Goal: Communication & Community: Share content

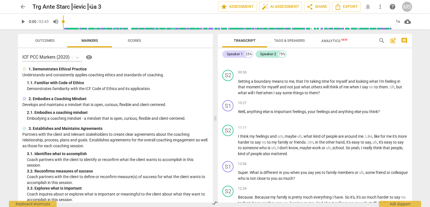
scroll to position [728, 0]
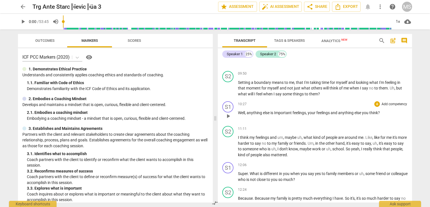
click at [276, 110] on span "Important" at bounding box center [283, 112] width 18 height 4
click at [367, 110] on span "else" at bounding box center [363, 112] width 8 height 4
click at [302, 110] on span "feelings" at bounding box center [304, 112] width 13 height 4
click at [352, 110] on span "and" at bounding box center [348, 112] width 8 height 4
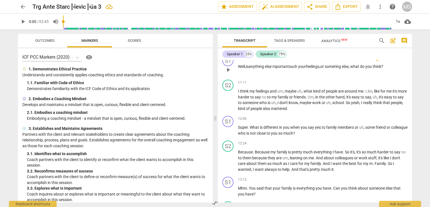
scroll to position [785, 0]
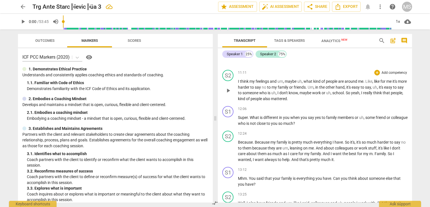
click at [285, 79] on span "," at bounding box center [284, 81] width 2 height 4
click at [317, 85] on span "in" at bounding box center [317, 87] width 4 height 4
click at [352, 85] on span "easy" at bounding box center [349, 87] width 9 height 4
click at [400, 85] on span "to" at bounding box center [401, 87] width 4 height 4
click at [243, 91] on span "," at bounding box center [244, 93] width 2 height 4
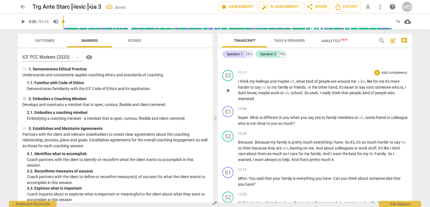
click at [278, 91] on span "work" at bounding box center [276, 93] width 10 height 4
click at [338, 91] on span "school" at bounding box center [334, 93] width 11 height 4
click at [259, 96] on span "also" at bounding box center [254, 98] width 8 height 4
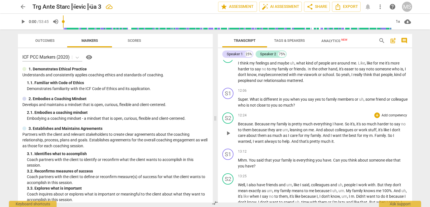
scroll to position [813, 0]
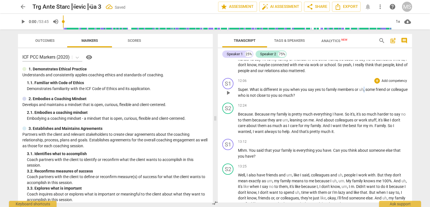
click at [365, 87] on span "," at bounding box center [365, 89] width 2 height 4
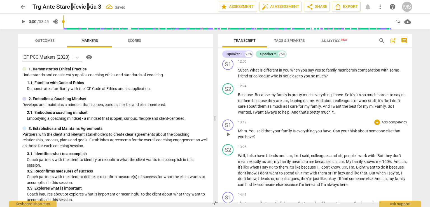
scroll to position [841, 0]
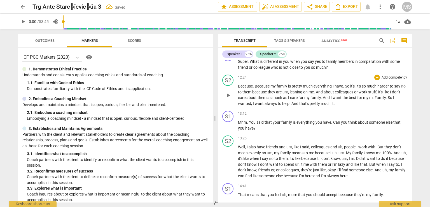
click at [256, 84] on span "Because" at bounding box center [263, 86] width 16 height 4
click at [339, 84] on span "," at bounding box center [338, 86] width 2 height 4
click at [274, 90] on span "," at bounding box center [275, 92] width 2 height 4
click at [359, 95] on span "Family" at bounding box center [360, 97] width 11 height 4
click at [386, 95] on span "I" at bounding box center [385, 97] width 2 height 4
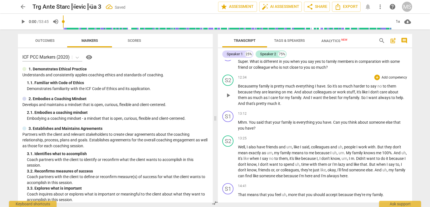
click at [403, 100] on span "." at bounding box center [403, 97] width 1 height 4
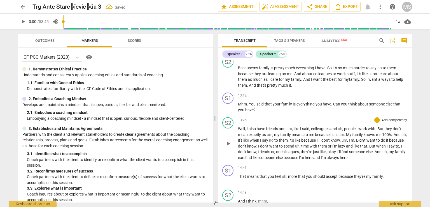
scroll to position [869, 0]
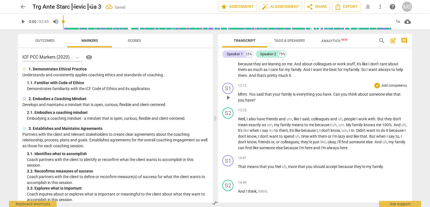
click at [250, 92] on span "You" at bounding box center [253, 94] width 8 height 4
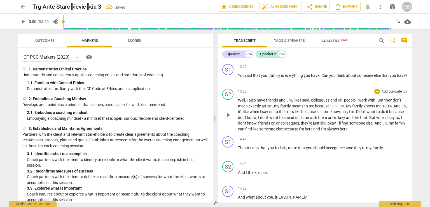
scroll to position [897, 0]
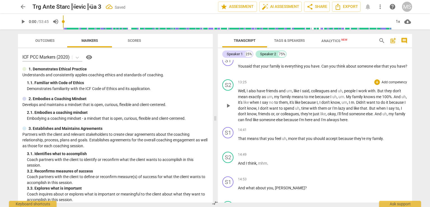
click at [294, 89] on span "," at bounding box center [293, 91] width 2 height 4
click at [337, 89] on span "," at bounding box center [336, 91] width 2 height 4
click at [252, 94] on span "as" at bounding box center [253, 96] width 5 height 4
click at [250, 94] on span "exactly to me" at bounding box center [249, 96] width 22 height 4
click at [239, 94] on span "to me" at bounding box center [320, 94] width 165 height 10
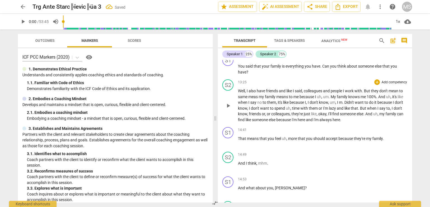
click at [300, 94] on span "me" at bounding box center [297, 96] width 6 height 4
click at [361, 94] on span "," at bounding box center [360, 96] width 2 height 4
click at [315, 100] on span "Didn't" at bounding box center [310, 102] width 10 height 4
click at [362, 106] on span "to" at bounding box center [361, 108] width 4 height 4
click at [406, 110] on span "," at bounding box center [406, 108] width 1 height 4
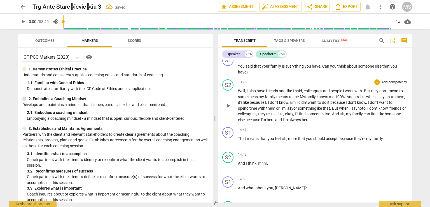
click at [299, 112] on span "I'll" at bounding box center [297, 114] width 4 height 4
click at [356, 112] on span "my" at bounding box center [352, 114] width 6 height 4
click at [405, 111] on p "Well , I also have friends and like I said , colleagues and people I work with …" at bounding box center [323, 105] width 170 height 34
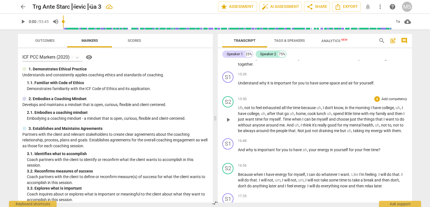
scroll to position [1121, 0]
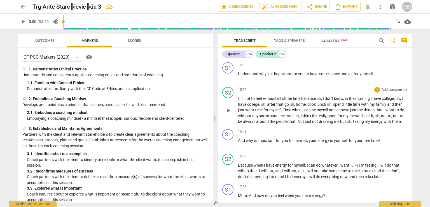
click at [243, 96] on span "," at bounding box center [244, 98] width 2 height 4
click at [403, 96] on span "," at bounding box center [402, 98] width 2 height 4
click at [258, 102] on span "," at bounding box center [257, 104] width 2 height 4
click at [287, 102] on span "uh" at bounding box center [285, 104] width 4 height 4
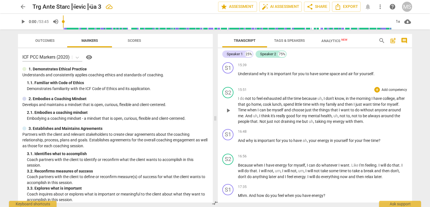
click at [259, 113] on span "," at bounding box center [259, 115] width 2 height 4
click at [290, 113] on span "good" at bounding box center [285, 115] width 10 height 4
click at [348, 113] on span "not" at bounding box center [344, 115] width 7 height 4
click at [245, 119] on span "Not" at bounding box center [241, 121] width 7 height 4
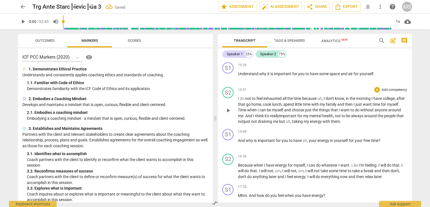
click at [258, 119] on span "not" at bounding box center [254, 121] width 7 height 4
click at [286, 119] on span "," at bounding box center [285, 121] width 2 height 4
click at [370, 119] on p "I do not to feel exhausted all the time because uh , I don't know , in the morn…" at bounding box center [323, 110] width 170 height 29
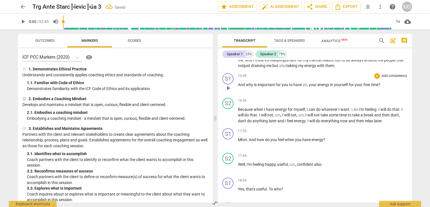
scroll to position [1177, 0]
click at [307, 82] on span "ah" at bounding box center [305, 84] width 4 height 4
click at [305, 112] on span "," at bounding box center [305, 114] width 2 height 4
click at [291, 112] on span "," at bounding box center [290, 114] width 2 height 4
click at [401, 107] on span "." at bounding box center [401, 109] width 2 height 4
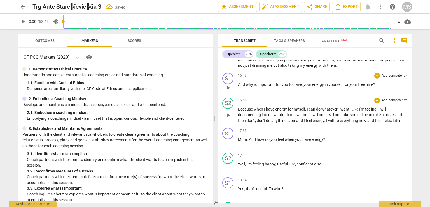
click at [263, 112] on span "do something later." at bounding box center [254, 114] width 33 height 4
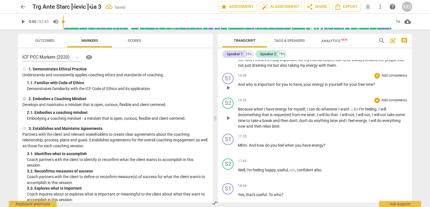
click at [372, 112] on span "," at bounding box center [371, 114] width 2 height 4
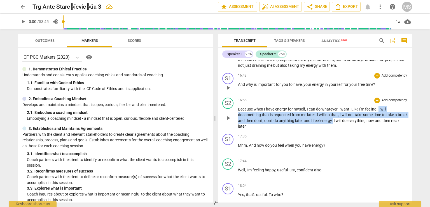
drag, startPoint x: 380, startPoint y: 103, endPoint x: 344, endPoint y: 116, distance: 38.2
click at [344, 116] on p "Because when I have energy for myself , I can do whatever I want . Like I'm fee…" at bounding box center [323, 117] width 170 height 23
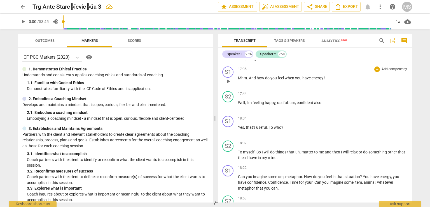
scroll to position [1233, 0]
click at [297, 100] on span "," at bounding box center [296, 102] width 2 height 4
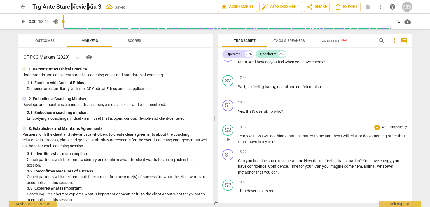
scroll to position [1261, 0]
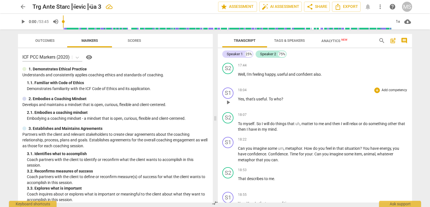
click at [258, 97] on span "useful" at bounding box center [261, 99] width 11 height 4
click at [303, 121] on span "matter" at bounding box center [308, 123] width 13 height 4
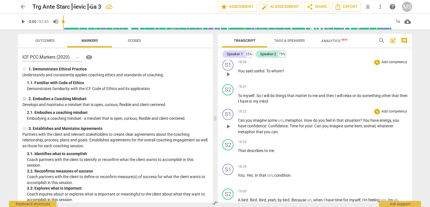
click at [284, 118] on span "," at bounding box center [285, 120] width 2 height 4
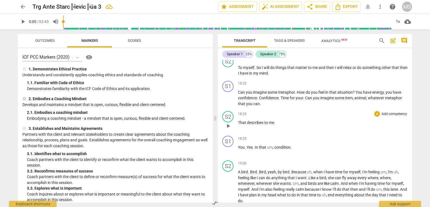
click at [268, 120] on span "to" at bounding box center [266, 122] width 4 height 4
click at [272, 120] on p "That describes me ." at bounding box center [323, 123] width 170 height 6
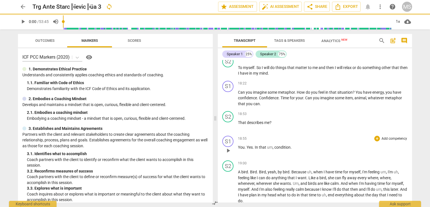
click at [273, 145] on span "," at bounding box center [274, 147] width 2 height 4
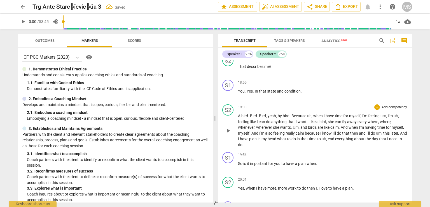
scroll to position [1401, 0]
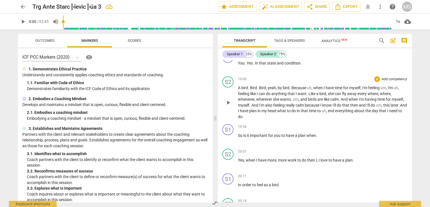
click at [391, 91] on span "where" at bounding box center [385, 93] width 11 height 4
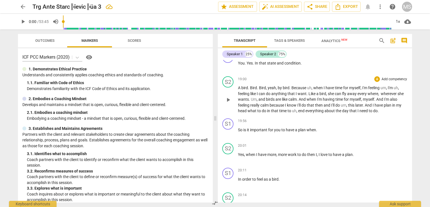
click at [309, 97] on span "when" at bounding box center [312, 99] width 10 height 4
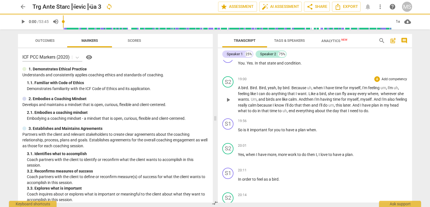
click at [374, 97] on span "." at bounding box center [373, 99] width 2 height 4
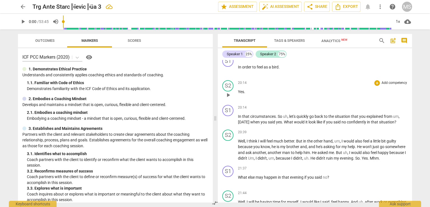
scroll to position [1541, 0]
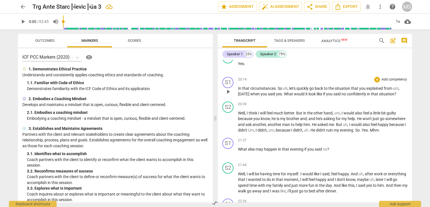
click at [288, 86] on span "," at bounding box center [289, 88] width 2 height 4
click at [394, 86] on span "um" at bounding box center [391, 88] width 6 height 4
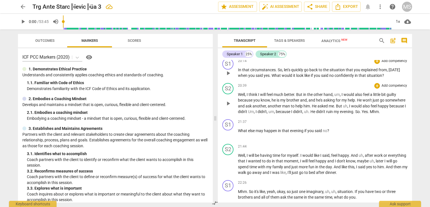
scroll to position [1569, 0]
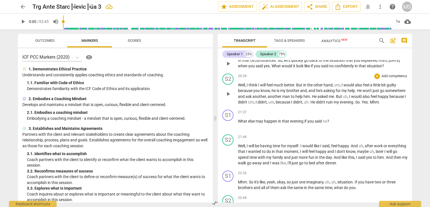
click at [316, 100] on span "He" at bounding box center [314, 102] width 6 height 4
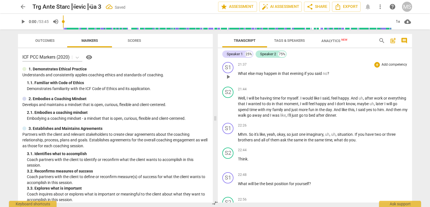
scroll to position [1625, 0]
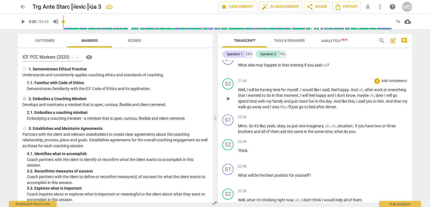
click at [270, 105] on span "and" at bounding box center [267, 107] width 8 height 4
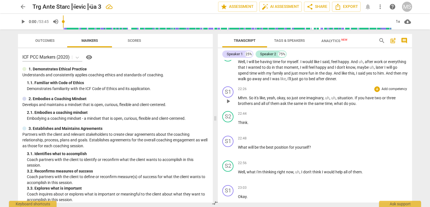
click at [280, 96] on span "okay" at bounding box center [281, 98] width 8 height 4
click at [296, 96] on span "uh" at bounding box center [295, 98] width 4 height 4
click at [303, 98] on p "Okay , so just one imaginary situation . If you have two or three brothers and …" at bounding box center [323, 100] width 170 height 11
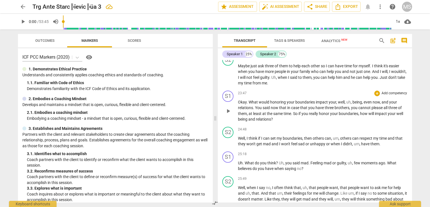
scroll to position [1821, 0]
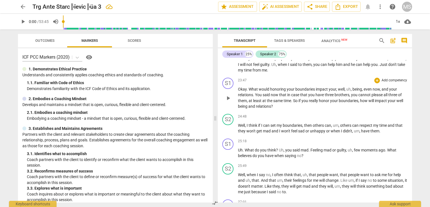
click at [351, 87] on span "," at bounding box center [352, 89] width 2 height 4
click at [338, 87] on span "well" at bounding box center [341, 89] width 7 height 4
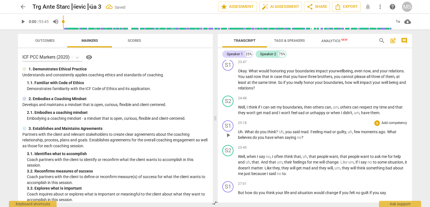
scroll to position [1849, 0]
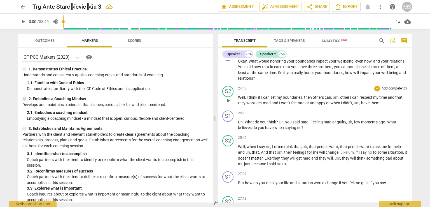
click at [359, 95] on span "can" at bounding box center [355, 97] width 7 height 4
click at [336, 101] on span "," at bounding box center [336, 103] width 2 height 4
click at [287, 120] on span "you" at bounding box center [289, 122] width 7 height 4
click at [265, 120] on span "Feeling" at bounding box center [269, 122] width 13 height 4
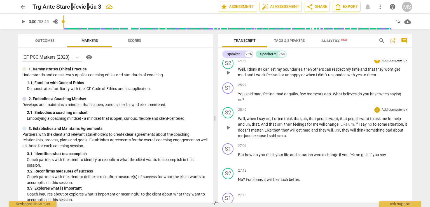
click at [308, 116] on span "," at bounding box center [308, 118] width 2 height 4
click at [339, 116] on span "," at bounding box center [339, 118] width 2 height 4
click at [308, 116] on span "," at bounding box center [308, 118] width 2 height 4
click at [255, 122] on span "And" at bounding box center [251, 124] width 8 height 4
click at [323, 122] on span "," at bounding box center [322, 124] width 2 height 4
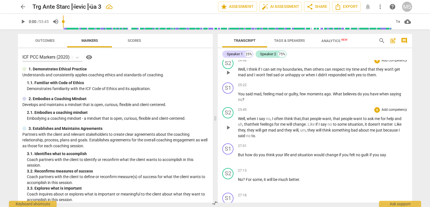
click at [308, 128] on span "they" at bounding box center [312, 130] width 8 height 4
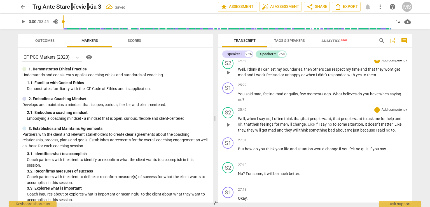
click at [396, 128] on span "." at bounding box center [395, 130] width 1 height 4
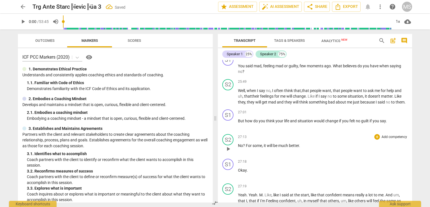
scroll to position [1933, 0]
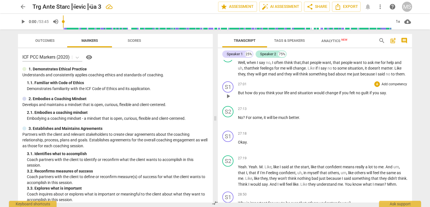
click at [386, 91] on span "say" at bounding box center [383, 93] width 6 height 4
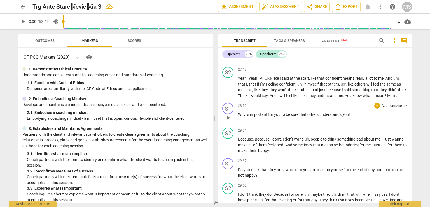
scroll to position [2045, 0]
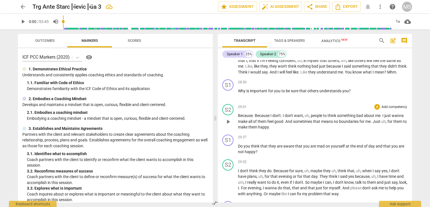
click at [310, 117] on span "," at bounding box center [310, 115] width 2 height 4
click at [383, 124] on span "for" at bounding box center [380, 121] width 6 height 4
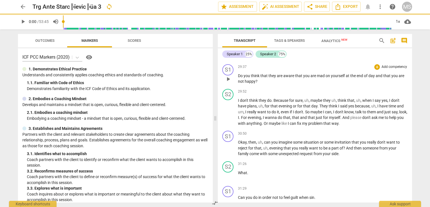
scroll to position [2129, 0]
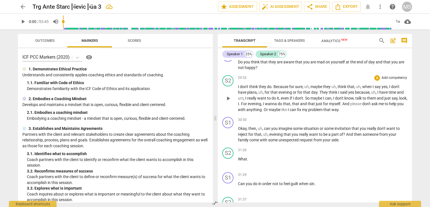
click at [312, 89] on span "maybe" at bounding box center [317, 86] width 13 height 4
click at [400, 89] on span "for" at bounding box center [402, 86] width 5 height 4
click at [337, 94] on span "," at bounding box center [336, 92] width 2 height 4
click at [366, 94] on span "I" at bounding box center [366, 92] width 2 height 4
click at [361, 100] on span "For" at bounding box center [358, 98] width 7 height 4
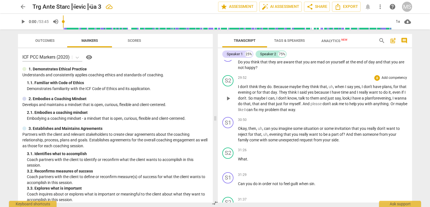
click at [396, 106] on span "maybe" at bounding box center [402, 103] width 12 height 4
click at [264, 130] on span "can" at bounding box center [267, 128] width 7 height 4
click at [259, 136] on span "evening" at bounding box center [266, 134] width 14 height 4
click at [336, 142] on p "Okay , then , can you imagine some situation or some invitation that you really…" at bounding box center [323, 134] width 170 height 17
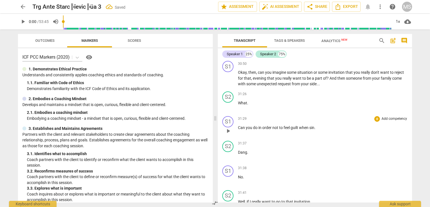
click at [237, 130] on div "play_arrow pause" at bounding box center [231, 130] width 14 height 7
click at [240, 130] on span "Can" at bounding box center [242, 127] width 8 height 4
click at [241, 129] on span "Can" at bounding box center [242, 127] width 8 height 4
click at [238, 129] on span "Can" at bounding box center [242, 127] width 8 height 4
click at [250, 129] on span "What Can" at bounding box center [247, 127] width 18 height 4
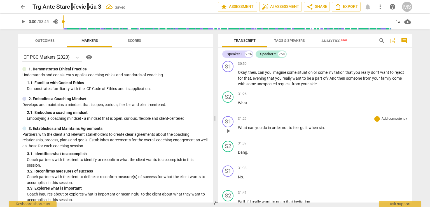
click at [325, 130] on span "." at bounding box center [324, 127] width 1 height 4
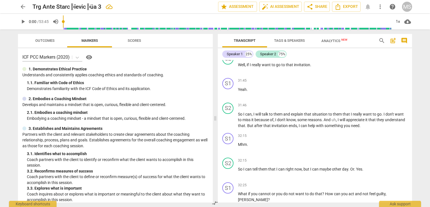
scroll to position [2326, 0]
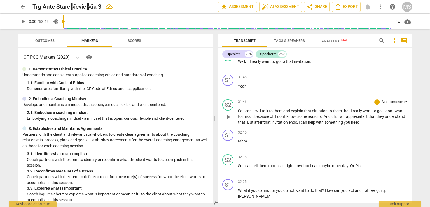
click at [340, 119] on span "I" at bounding box center [339, 116] width 2 height 4
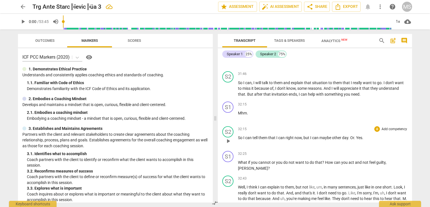
click at [285, 139] on span "can" at bounding box center [282, 137] width 7 height 4
click at [366, 139] on p "So I can tell them that I can"t right now , but I can maybe other day . Or . Ye…" at bounding box center [323, 138] width 170 height 6
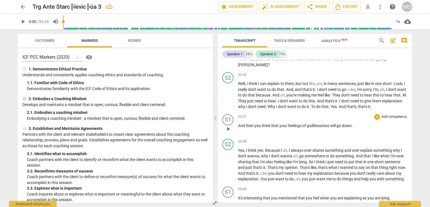
scroll to position [2466, 0]
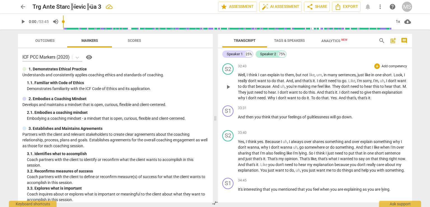
click at [324, 76] on span "," at bounding box center [323, 75] width 2 height 4
click at [317, 81] on span "don't" at bounding box center [313, 80] width 9 height 4
click at [338, 81] on span "I'm" at bounding box center [341, 80] width 6 height 4
click at [356, 116] on p "And then you think that your feelings of guiltlessness will go down ." at bounding box center [323, 117] width 170 height 6
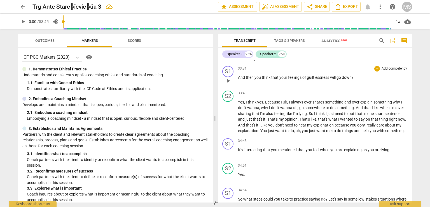
scroll to position [2522, 0]
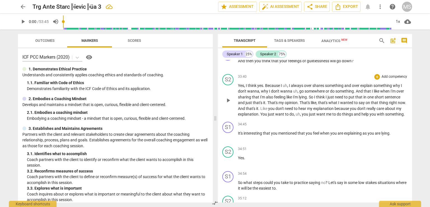
click at [287, 86] on span "uh" at bounding box center [285, 85] width 4 height 4
click at [276, 108] on span "you" at bounding box center [271, 108] width 7 height 4
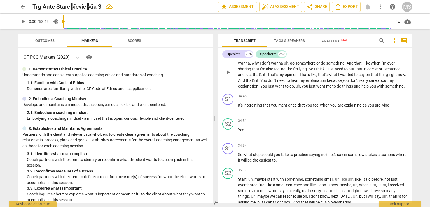
click at [317, 86] on span "want" at bounding box center [322, 86] width 10 height 4
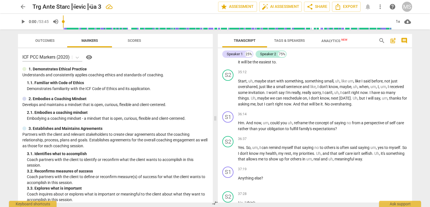
scroll to position [2662, 0]
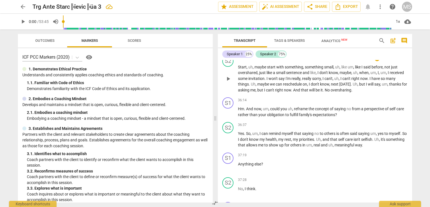
click at [354, 66] on span "," at bounding box center [355, 67] width 2 height 4
click at [296, 73] on span "," at bounding box center [296, 72] width 2 height 4
click at [360, 73] on span "," at bounding box center [360, 72] width 2 height 4
click at [387, 72] on span "I" at bounding box center [387, 72] width 2 height 4
click at [255, 80] on span "really" at bounding box center [260, 78] width 10 height 4
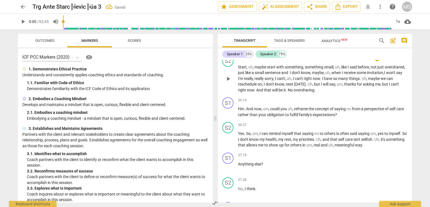
click at [275, 78] on span "," at bounding box center [274, 78] width 2 height 4
click at [287, 83] on span "next" at bounding box center [290, 84] width 8 height 4
click at [406, 74] on div "S2 play_arrow pause 35:12 + Add competency keyboard_arrow_right Start , uh , ma…" at bounding box center [315, 74] width 194 height 42
click at [406, 73] on div "S2 play_arrow pause 35:12 + Add competency keyboard_arrow_right Start , uh , ma…" at bounding box center [315, 74] width 194 height 42
click at [403, 72] on span "say" at bounding box center [399, 72] width 6 height 4
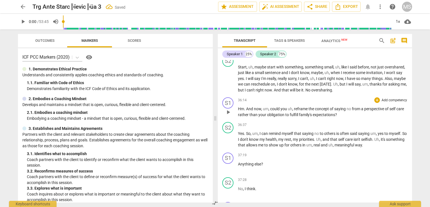
click at [270, 110] on span "," at bounding box center [270, 108] width 2 height 4
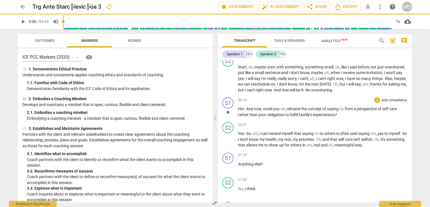
click at [286, 109] on span "," at bounding box center [286, 108] width 2 height 4
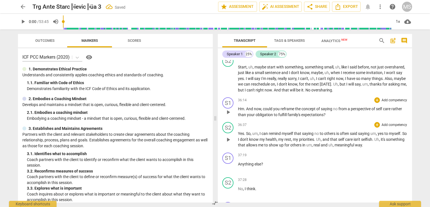
scroll to position [2690, 0]
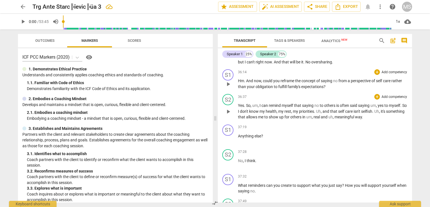
click at [259, 107] on span "," at bounding box center [259, 105] width 2 height 4
click at [353, 106] on span "saying" at bounding box center [357, 105] width 12 height 4
click at [393, 106] on span "So" at bounding box center [389, 105] width 5 height 4
click at [247, 110] on span "know" at bounding box center [243, 111] width 10 height 4
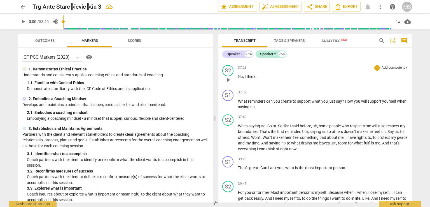
scroll to position [2802, 0]
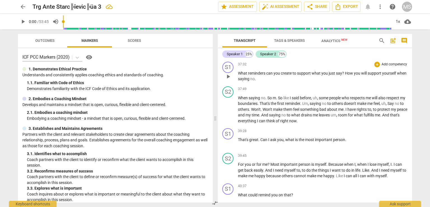
click at [266, 81] on p "What reminders can you create to support what you just say ? How you will suppo…" at bounding box center [323, 75] width 170 height 11
click at [380, 104] on span "feel" at bounding box center [377, 103] width 6 height 4
click at [278, 108] on span "Won't" at bounding box center [272, 109] width 10 height 4
click at [387, 103] on span "feel bad" at bounding box center [381, 103] width 14 height 4
click at [405, 104] on p "When saying no . So m . So like I said before , uh , some people who respects m…" at bounding box center [323, 109] width 170 height 29
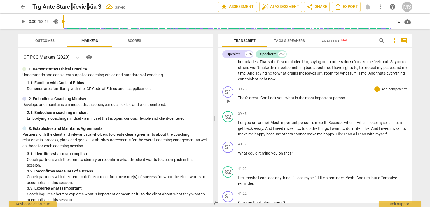
scroll to position [2858, 0]
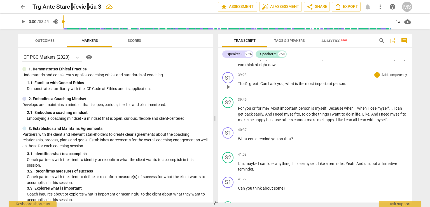
click at [345, 83] on span "." at bounding box center [345, 83] width 1 height 4
click at [394, 108] on span "." at bounding box center [393, 108] width 2 height 4
click at [402, 106] on p "For you or for me ? Most important person is myself . Because when I , when I l…" at bounding box center [323, 113] width 170 height 17
click at [307, 115] on span "to" at bounding box center [304, 114] width 4 height 4
click at [366, 112] on span "." at bounding box center [365, 114] width 2 height 4
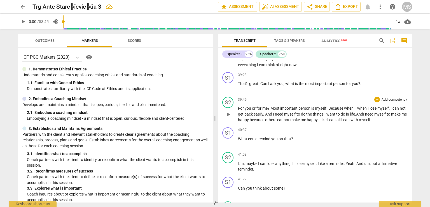
click at [346, 122] on p "For you or for me ? Most important person is myself . Because when I , when I l…" at bounding box center [323, 113] width 170 height 17
click at [328, 118] on span "Like" at bounding box center [324, 119] width 8 height 4
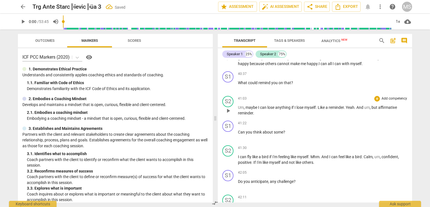
scroll to position [2942, 0]
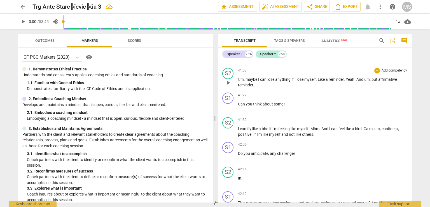
click at [374, 79] on span "but" at bounding box center [375, 79] width 7 height 4
drag, startPoint x: 381, startPoint y: 79, endPoint x: 254, endPoint y: 82, distance: 126.7
click at [254, 82] on p "Um , maybe I can lose anything if I lose myself . Like a reminder . Yeah . And …" at bounding box center [323, 81] width 170 height 11
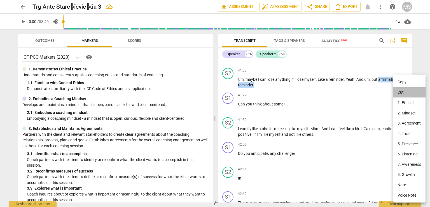
click at [397, 92] on li "Cut" at bounding box center [409, 92] width 33 height 11
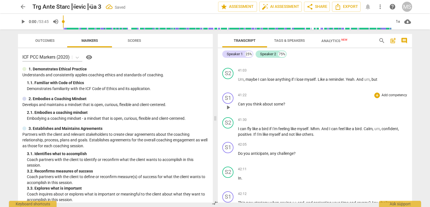
click at [284, 103] on span "?" at bounding box center [285, 104] width 2 height 4
click at [285, 103] on span "someaffirmative reminder." at bounding box center [296, 104] width 45 height 4
click at [283, 103] on span "someaffirmative reminder." at bounding box center [296, 104] width 45 height 4
click at [380, 78] on p "Um , maybe I can lose anything if I lose myself . Like a reminder . Yeah . And …" at bounding box center [323, 79] width 170 height 6
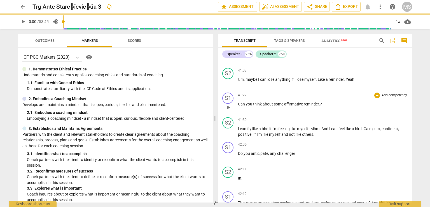
click at [321, 102] on span "?" at bounding box center [321, 104] width 2 height 4
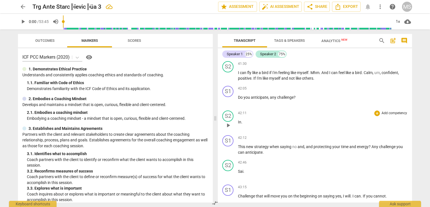
scroll to position [3026, 0]
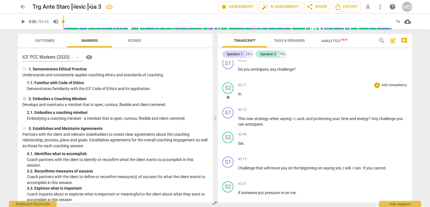
click at [242, 92] on span "." at bounding box center [242, 94] width 1 height 4
click at [257, 93] on p "In what? ." at bounding box center [323, 94] width 170 height 6
click at [267, 124] on p "This new strategy when saying no and , and protecting your time and energy ? An…" at bounding box center [323, 121] width 170 height 11
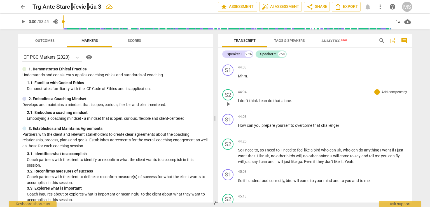
scroll to position [3250, 0]
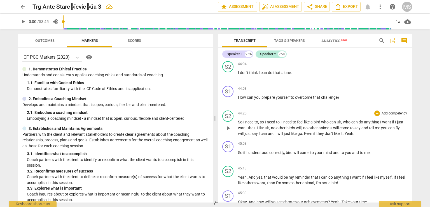
click at [272, 126] on span "no" at bounding box center [273, 128] width 5 height 4
click at [284, 131] on span "like" at bounding box center [281, 133] width 6 height 4
click at [372, 150] on p "So if I understood correctly , bird will come to your mind and to you and to me…" at bounding box center [323, 153] width 170 height 6
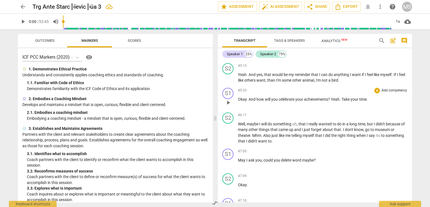
scroll to position [3362, 0]
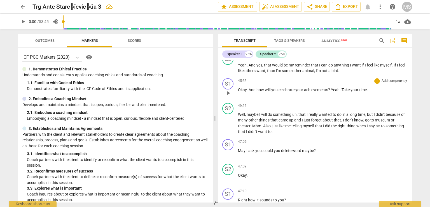
click at [341, 87] on span "." at bounding box center [341, 89] width 2 height 4
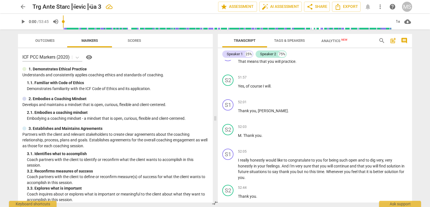
scroll to position [3755, 0]
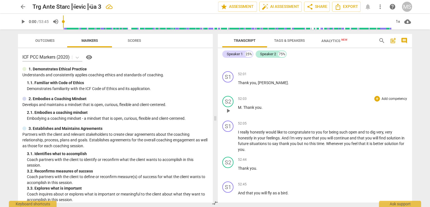
click at [244, 105] on span "Thank" at bounding box center [249, 107] width 12 height 4
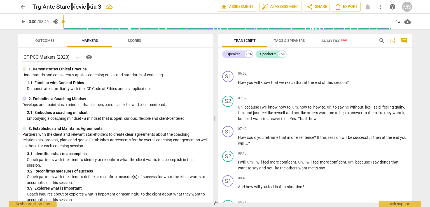
scroll to position [504, 0]
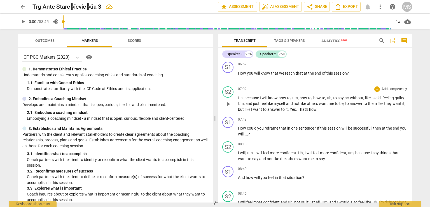
click at [251, 107] on span "like" at bounding box center [248, 109] width 6 height 4
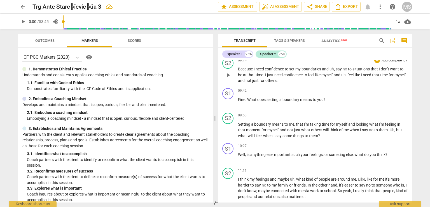
scroll to position [700, 0]
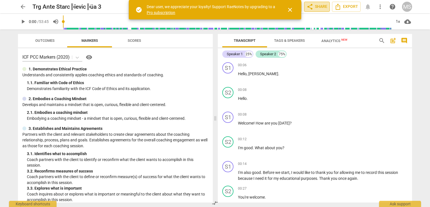
click at [321, 8] on span "share Share" at bounding box center [317, 6] width 21 height 7
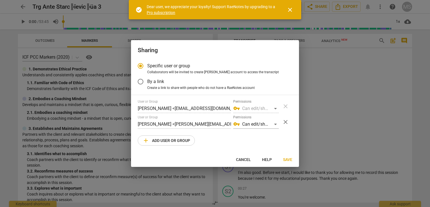
click at [275, 109] on div "vpn_key Can edit/share" at bounding box center [256, 108] width 46 height 9
click at [274, 125] on div "vpn_key Can edit/share" at bounding box center [256, 124] width 46 height 9
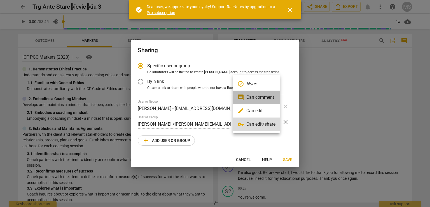
click at [265, 97] on li "comment Can comment" at bounding box center [256, 97] width 47 height 13
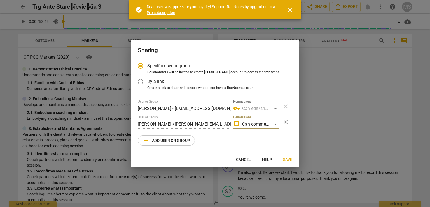
click at [286, 161] on span "Save" at bounding box center [287, 160] width 9 height 6
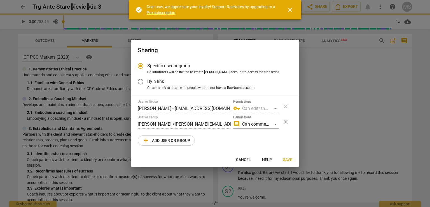
radio input "false"
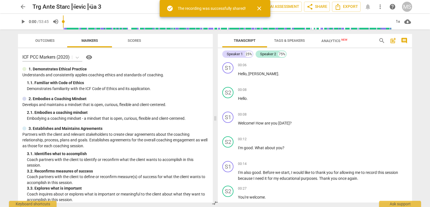
click at [260, 8] on span "close" at bounding box center [259, 8] width 7 height 7
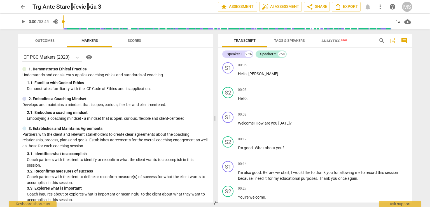
scroll to position [532, 0]
